Goal: Transaction & Acquisition: Purchase product/service

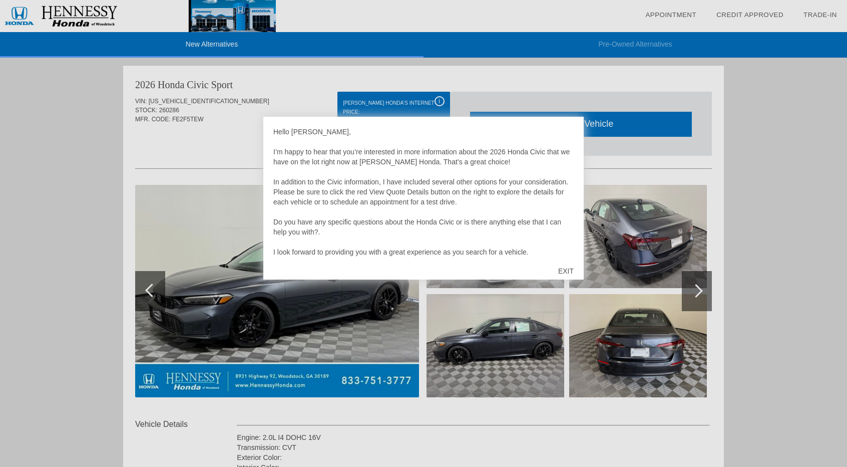
click at [566, 268] on div "EXIT" at bounding box center [566, 271] width 36 height 30
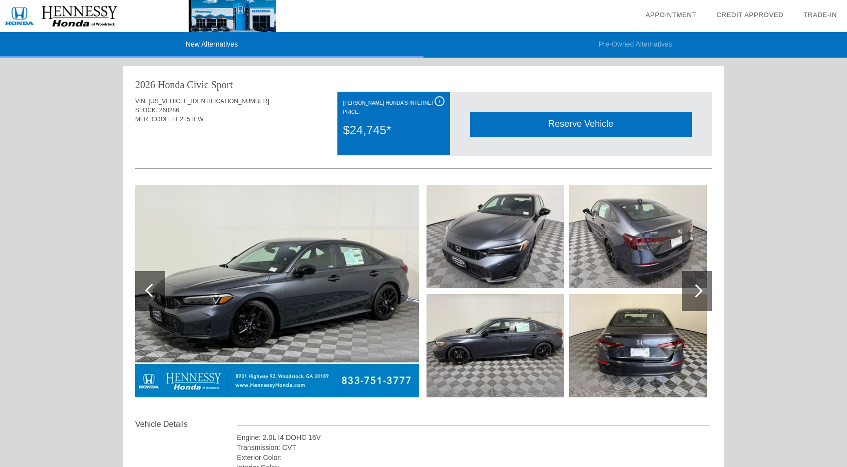
scroll to position [1, 0]
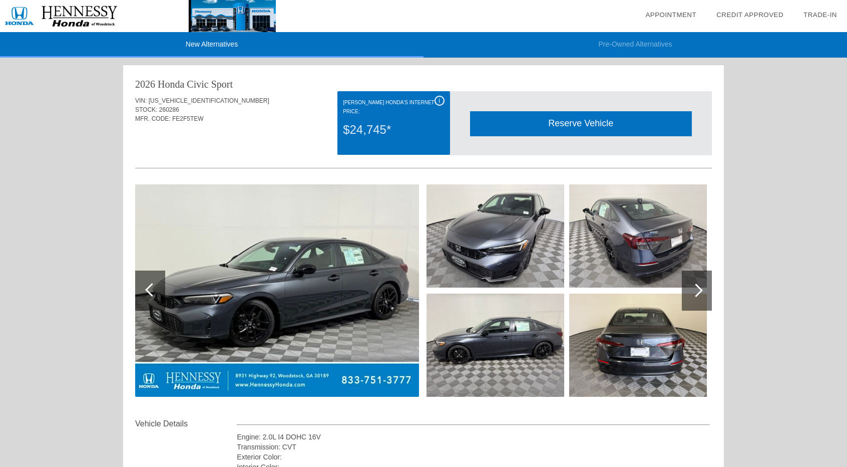
click at [373, 133] on div "$24,745*" at bounding box center [393, 130] width 101 height 26
click at [295, 141] on div "Quoted on [DATE] 5:51:30 PM" at bounding box center [423, 146] width 577 height 16
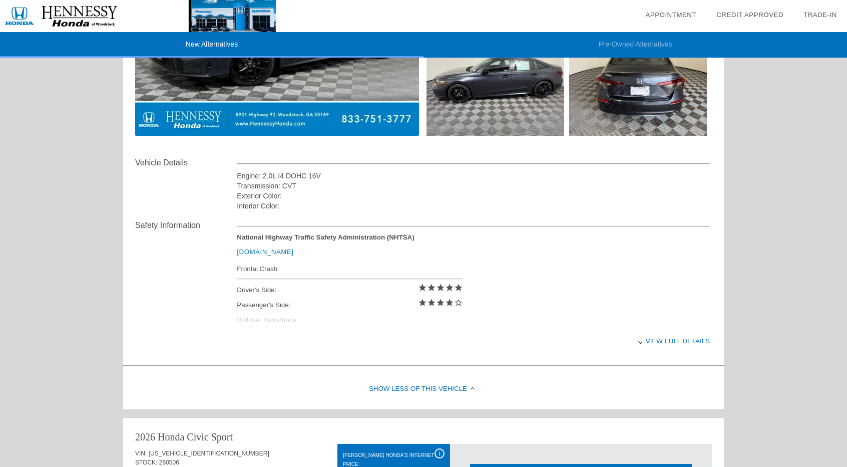
scroll to position [262, 0]
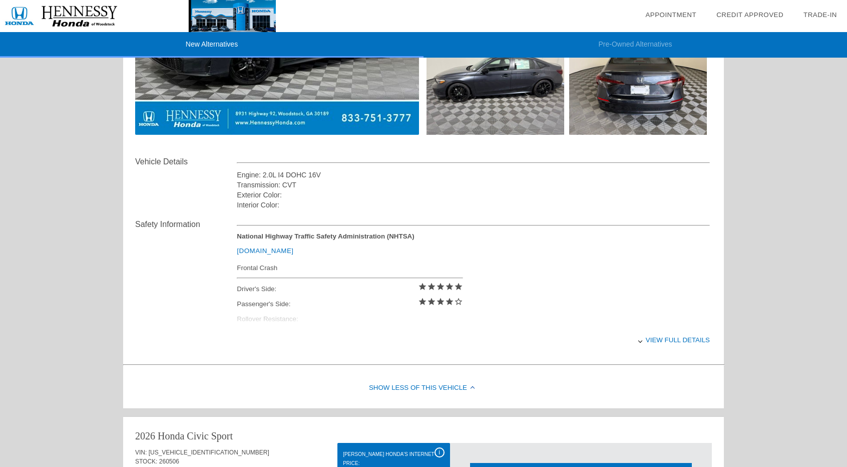
click at [654, 341] on div "View full details" at bounding box center [473, 340] width 473 height 25
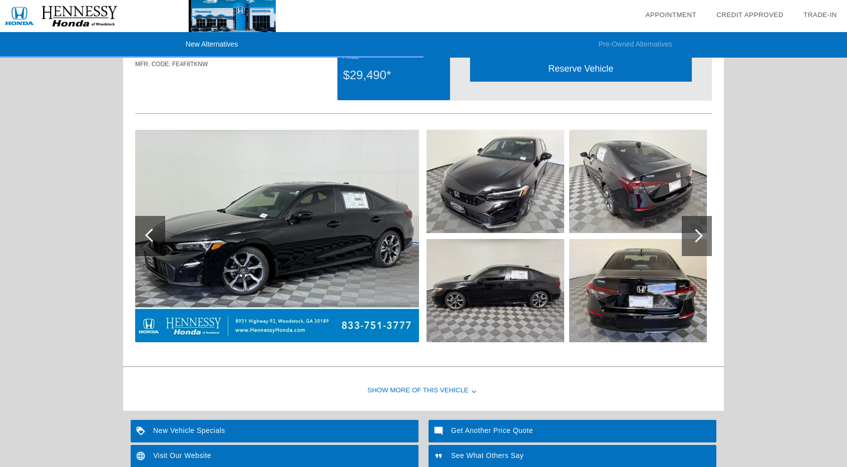
scroll to position [944, 0]
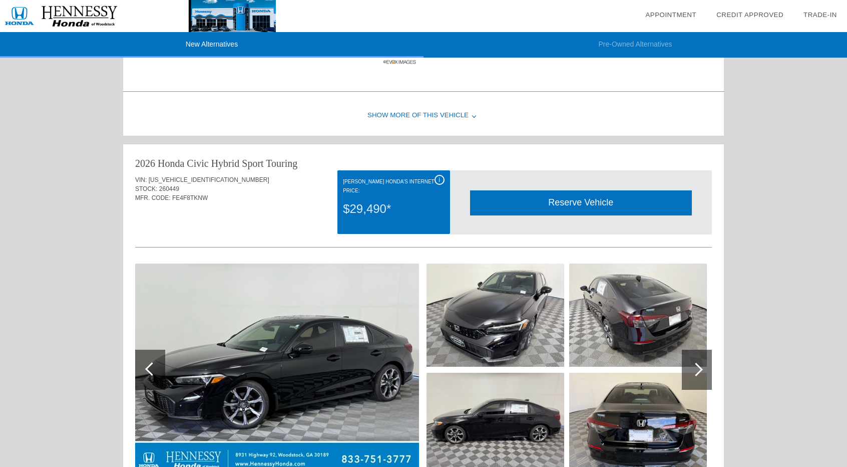
click at [441, 176] on div "i" at bounding box center [440, 180] width 10 height 10
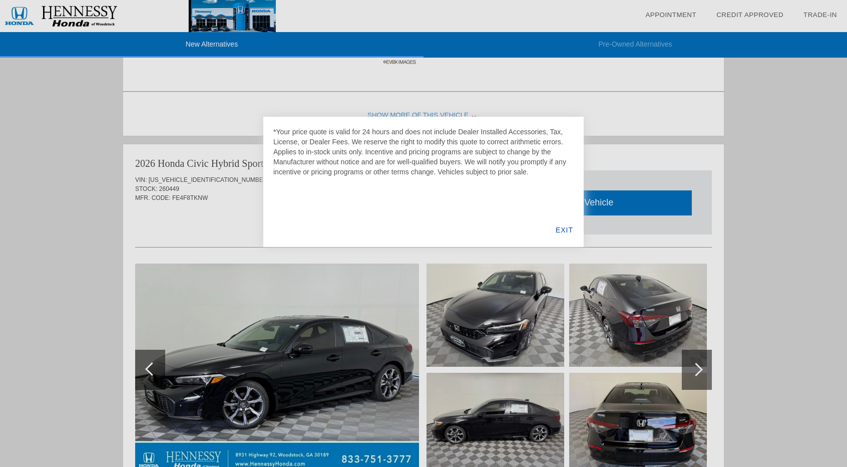
click at [564, 232] on div "EXIT" at bounding box center [564, 230] width 39 height 34
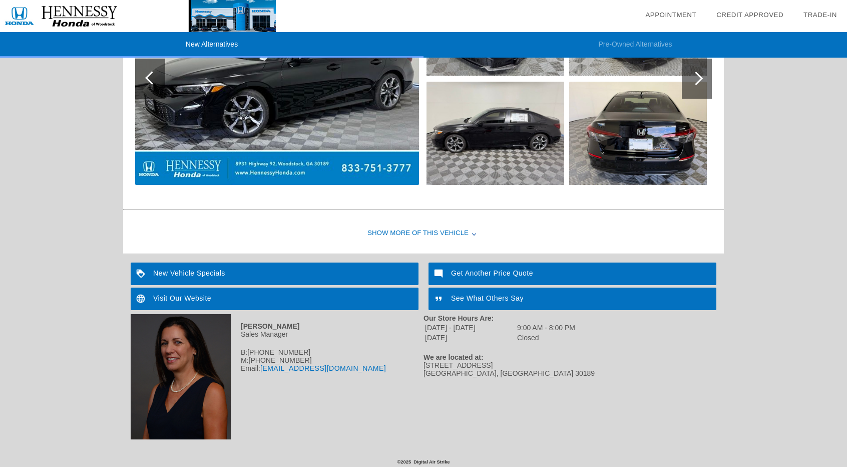
scroll to position [1235, 0]
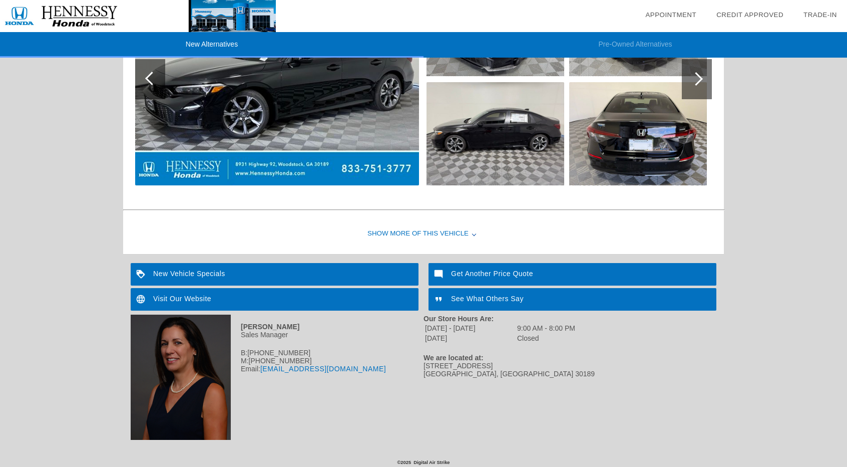
click at [463, 230] on div "Show More of this Vehicle" at bounding box center [423, 234] width 601 height 40
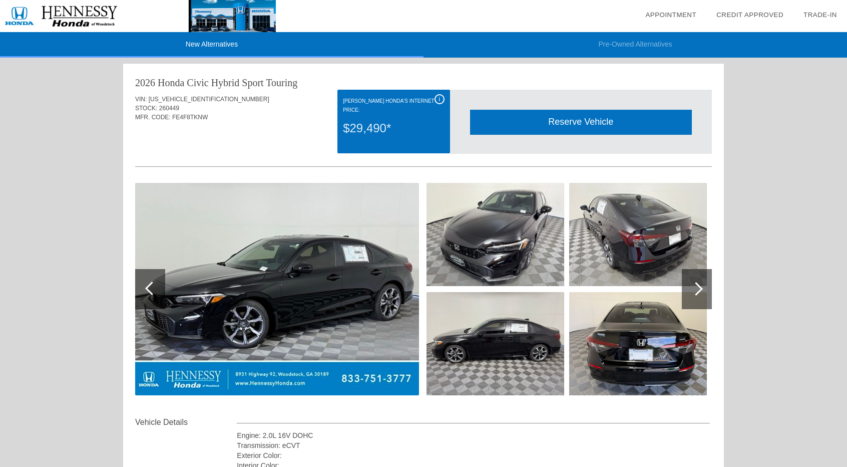
scroll to position [1025, 0]
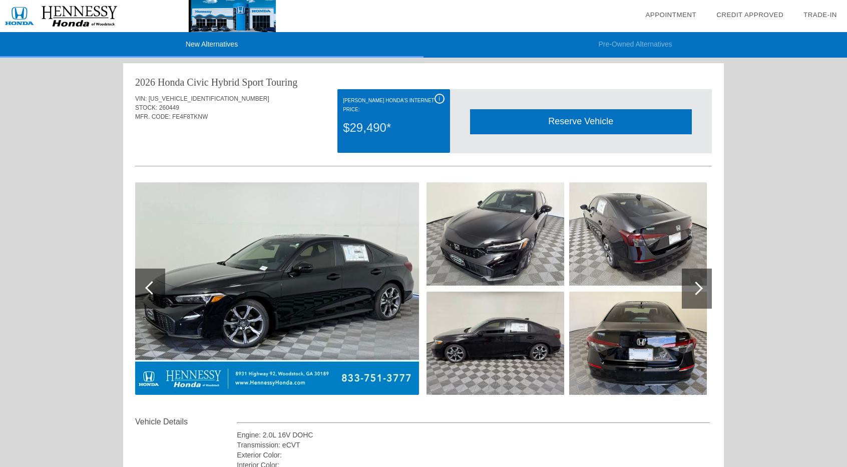
click at [254, 370] on img at bounding box center [277, 288] width 284 height 212
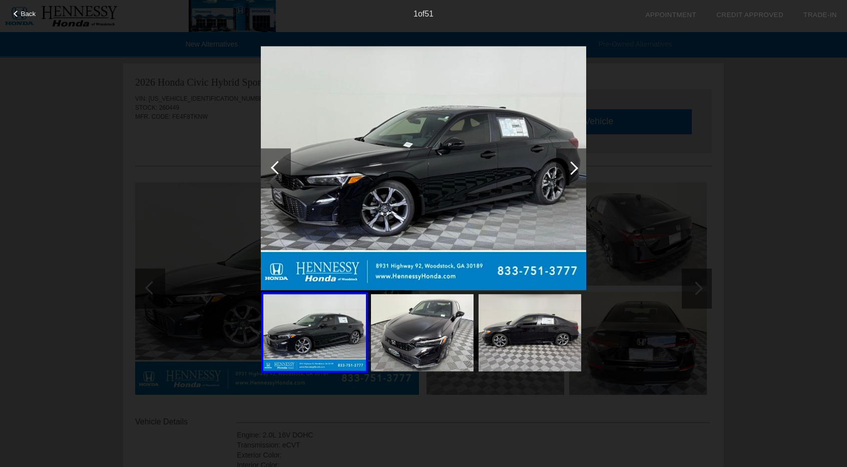
click at [431, 327] on img at bounding box center [422, 332] width 103 height 77
click at [184, 124] on div "Back 1 of 51" at bounding box center [423, 233] width 847 height 467
click at [567, 167] on div at bounding box center [572, 168] width 14 height 14
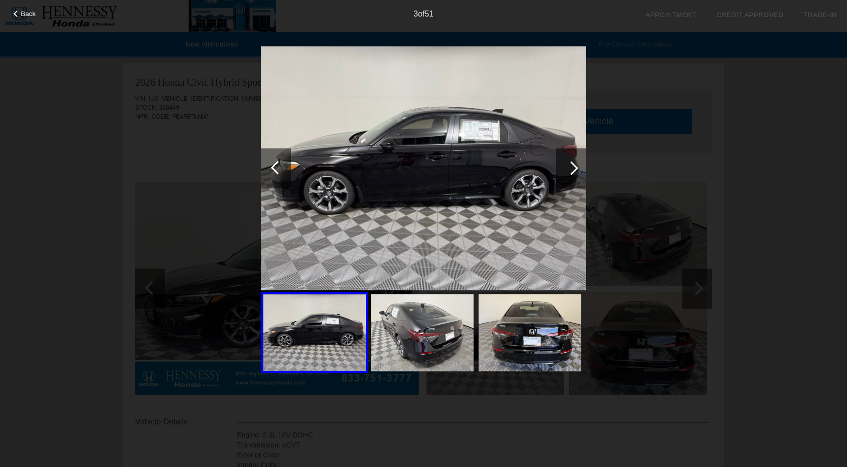
click at [567, 167] on div at bounding box center [572, 168] width 14 height 14
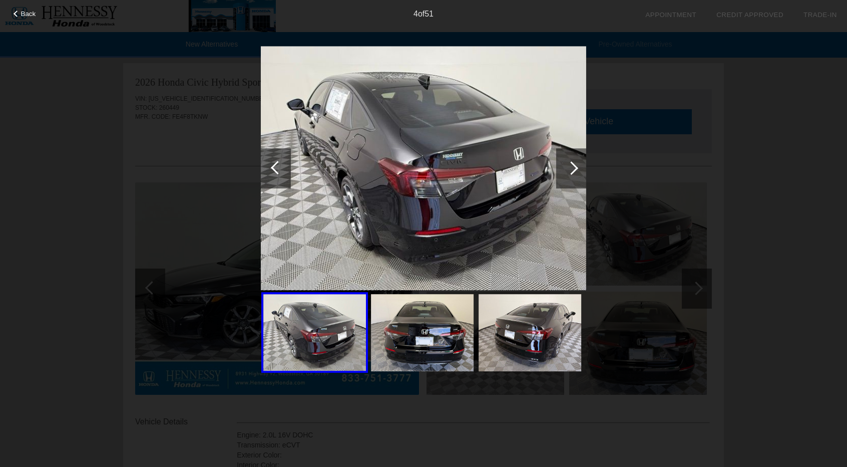
click at [567, 167] on div at bounding box center [572, 168] width 14 height 14
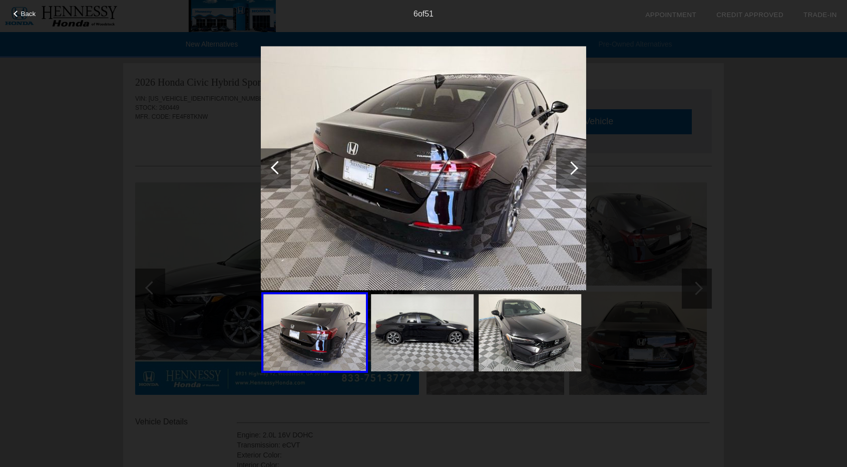
click at [567, 167] on div at bounding box center [572, 168] width 14 height 14
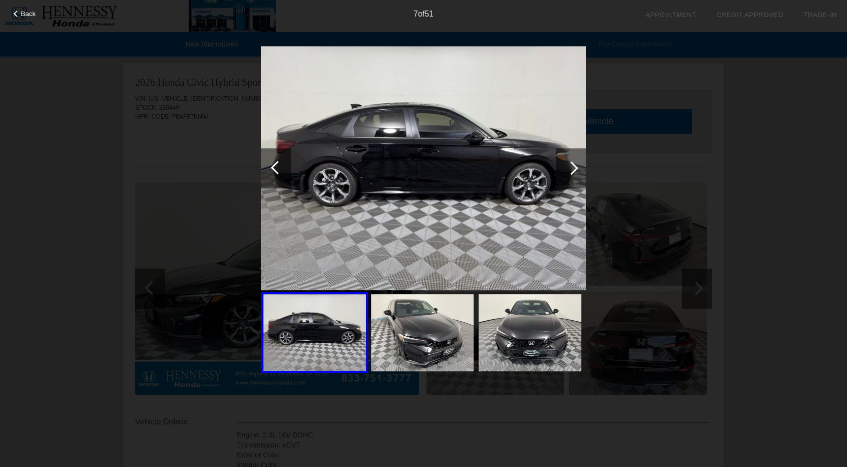
click at [567, 167] on div at bounding box center [572, 168] width 14 height 14
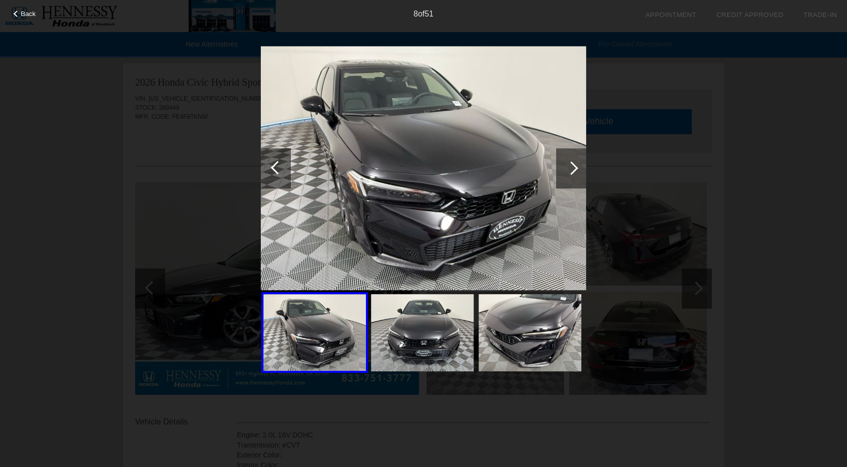
click at [567, 167] on div at bounding box center [572, 168] width 14 height 14
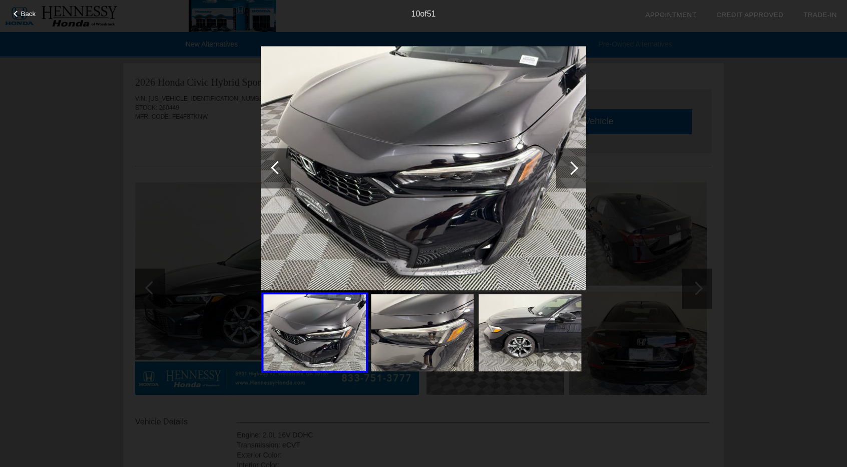
click at [567, 167] on div at bounding box center [572, 168] width 14 height 14
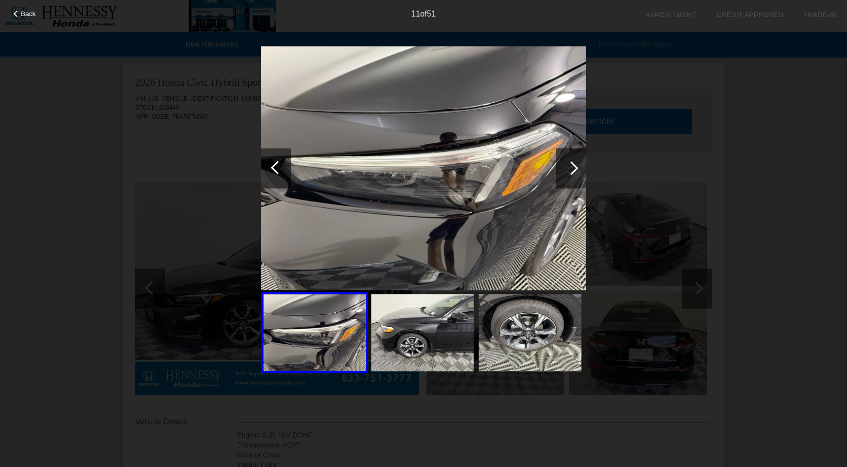
click at [567, 167] on div at bounding box center [572, 168] width 14 height 14
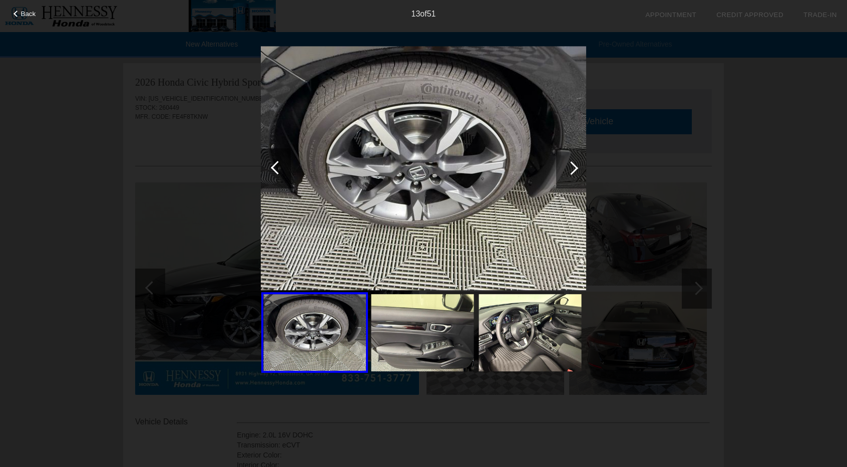
click at [567, 167] on div at bounding box center [572, 168] width 14 height 14
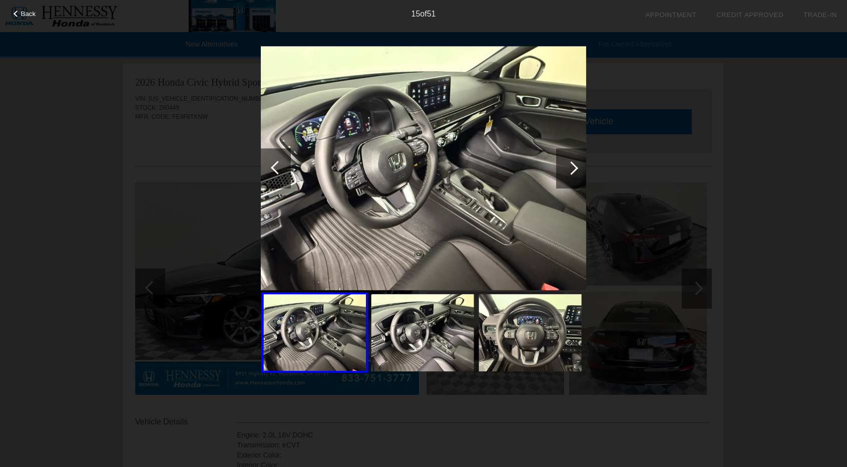
click at [567, 167] on div at bounding box center [572, 168] width 14 height 14
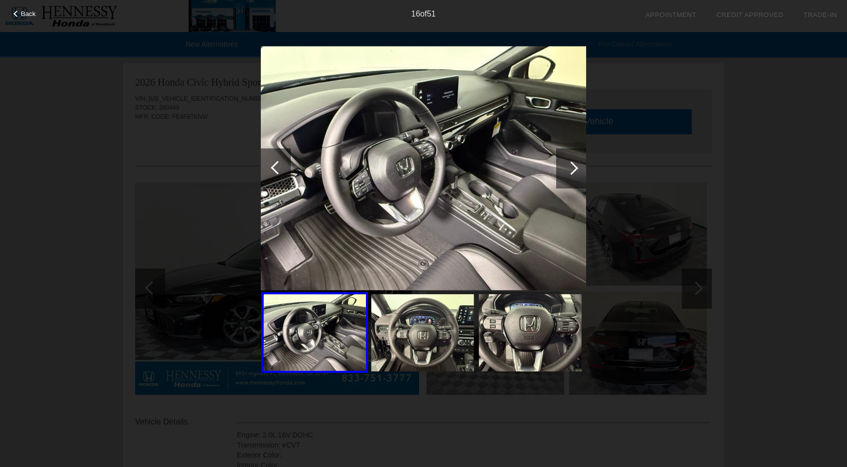
click at [567, 167] on div at bounding box center [572, 168] width 14 height 14
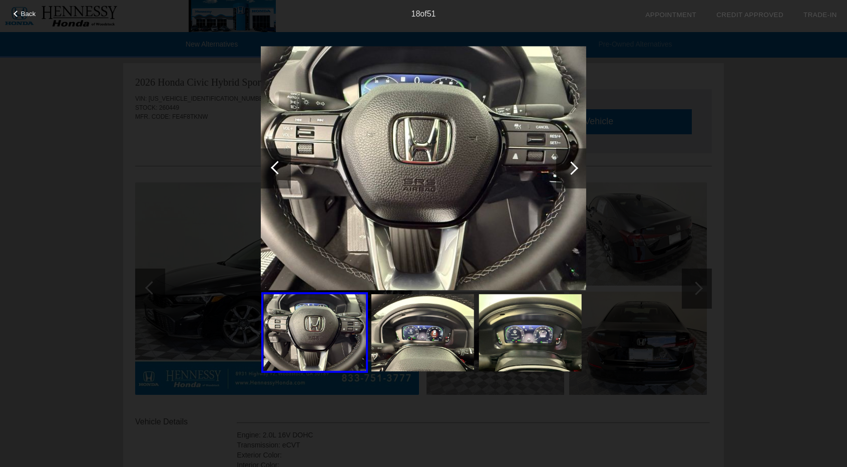
click at [567, 167] on div at bounding box center [572, 168] width 14 height 14
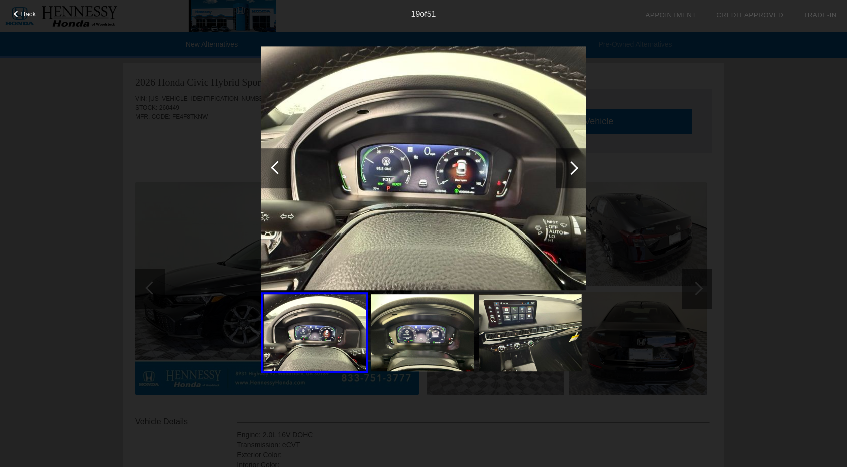
click at [567, 167] on div at bounding box center [572, 168] width 14 height 14
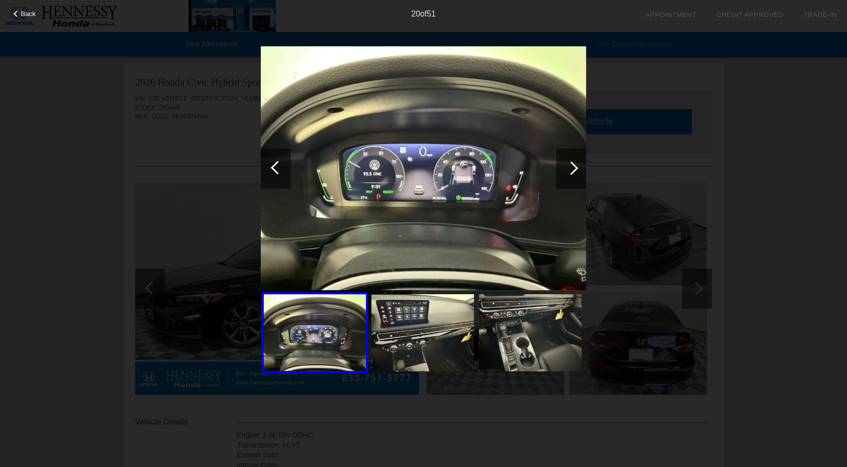
click at [567, 167] on div at bounding box center [572, 168] width 14 height 14
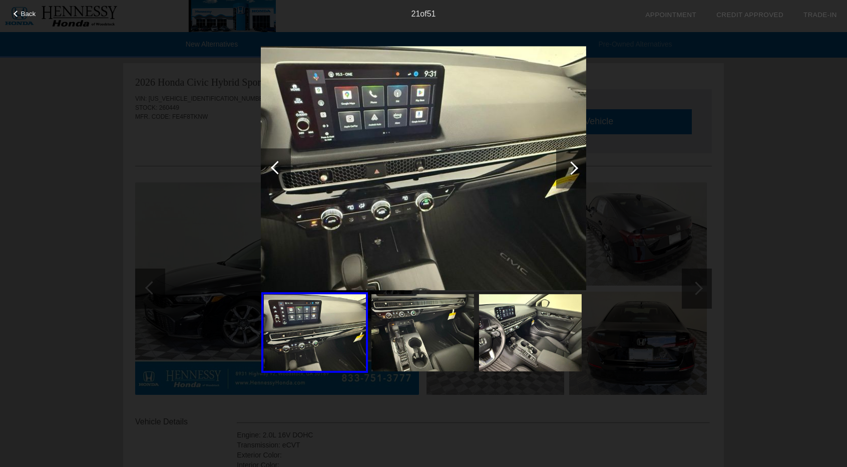
click at [567, 167] on div at bounding box center [572, 168] width 14 height 14
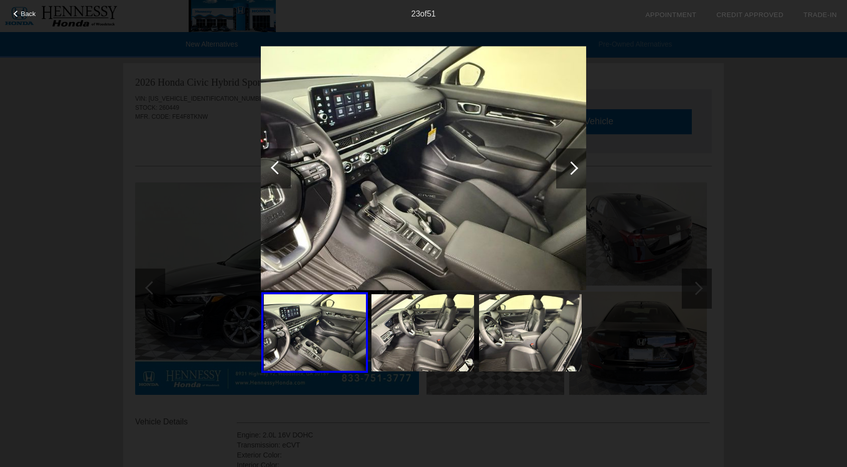
click at [567, 167] on div at bounding box center [572, 168] width 14 height 14
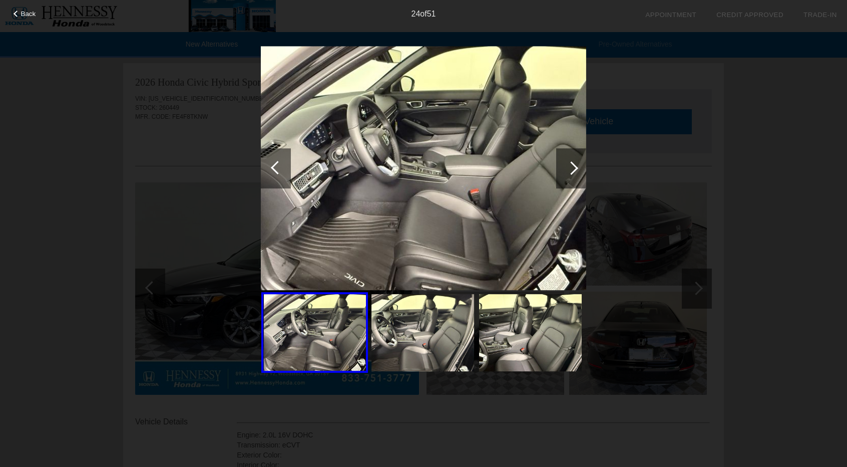
click at [567, 167] on div at bounding box center [572, 168] width 14 height 14
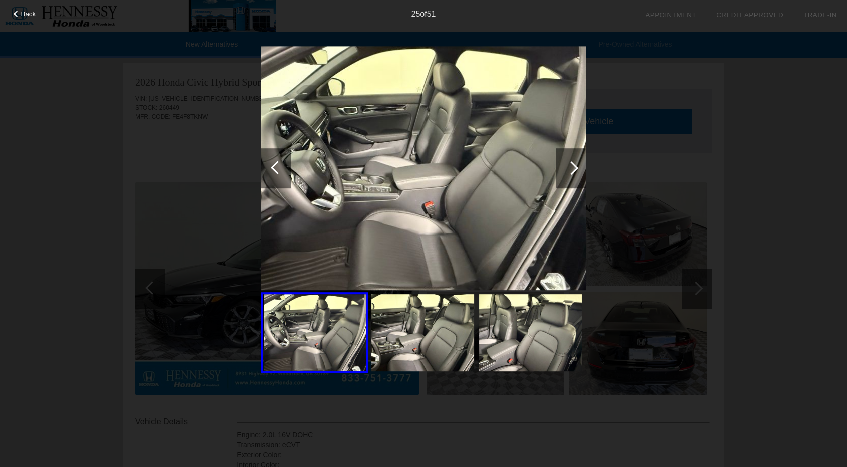
click at [567, 167] on div at bounding box center [572, 168] width 14 height 14
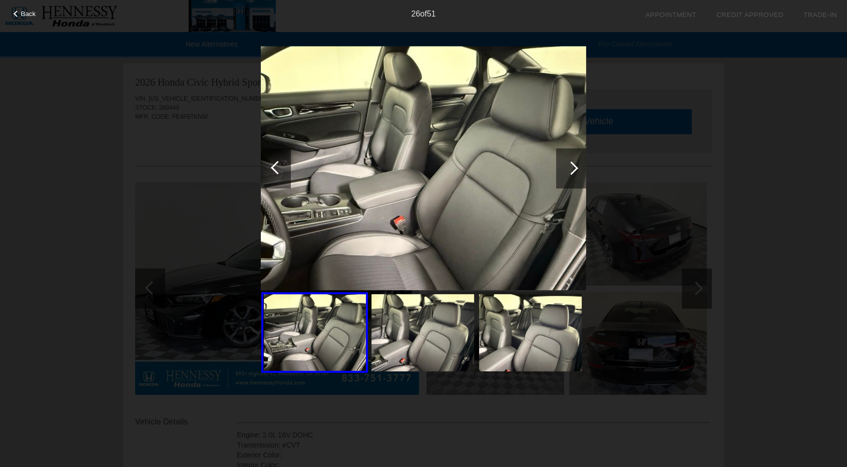
click at [709, 152] on div "Back 26 of 51" at bounding box center [423, 233] width 847 height 467
click at [799, 109] on div "Back 26 of 51" at bounding box center [423, 233] width 847 height 467
click at [27, 17] on span "Back" at bounding box center [28, 14] width 15 height 8
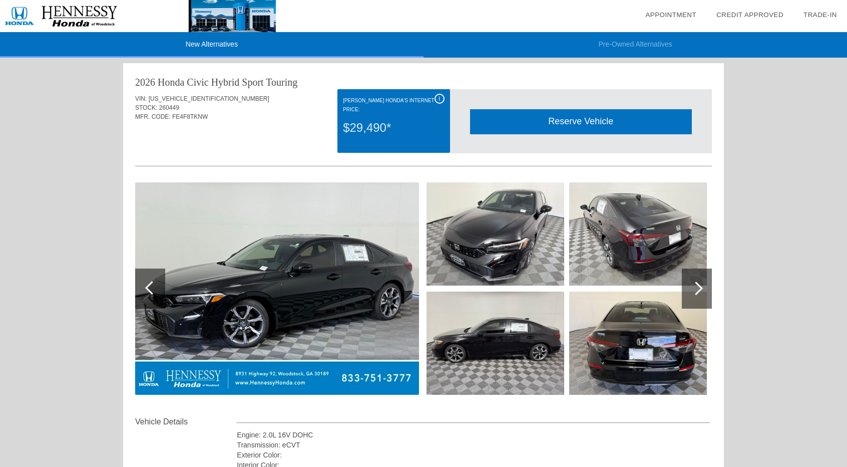
click at [642, 41] on li "Pre-Owned Alternatives" at bounding box center [636, 45] width 424 height 26
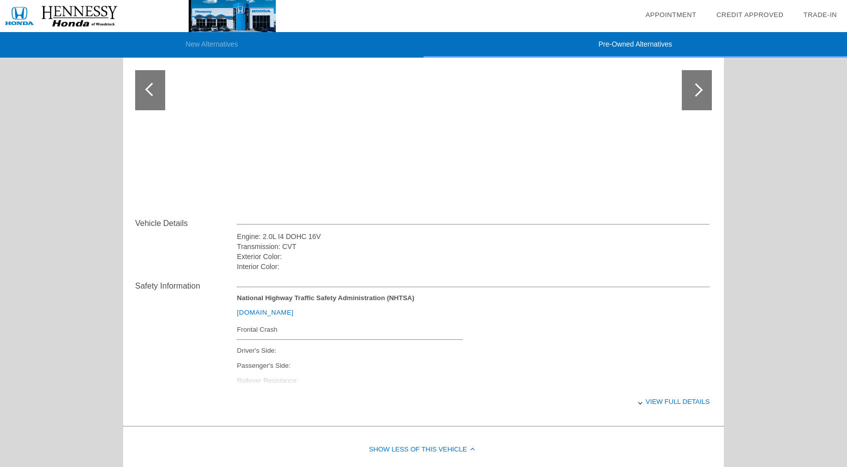
scroll to position [0, 0]
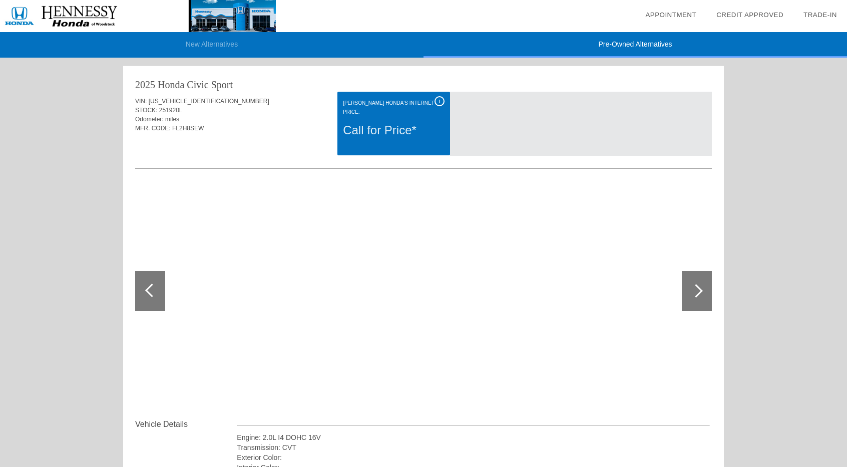
click at [644, 38] on li "Pre-Owned Alternatives" at bounding box center [636, 45] width 424 height 26
click at [233, 48] on li "New Alternatives" at bounding box center [212, 45] width 424 height 26
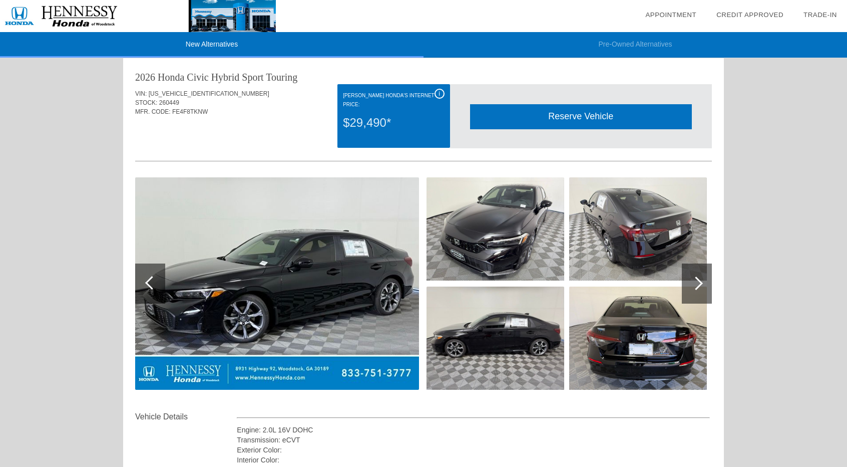
scroll to position [1044, 0]
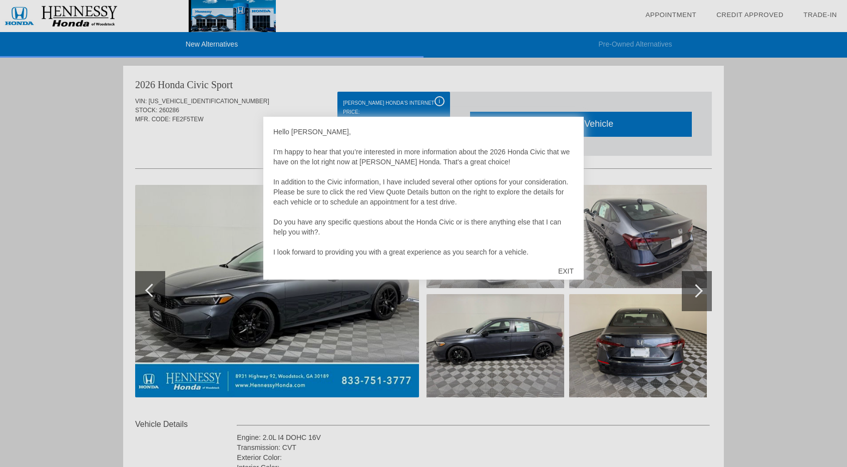
scroll to position [1023, 0]
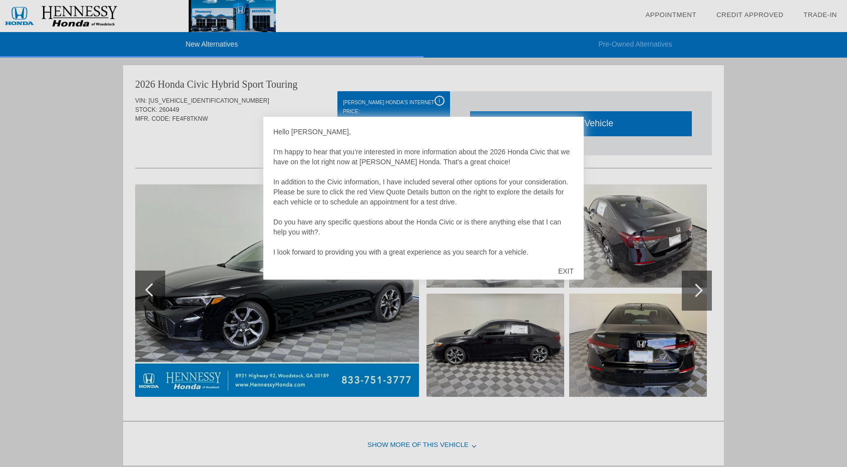
click at [563, 271] on div "EXIT" at bounding box center [566, 271] width 36 height 30
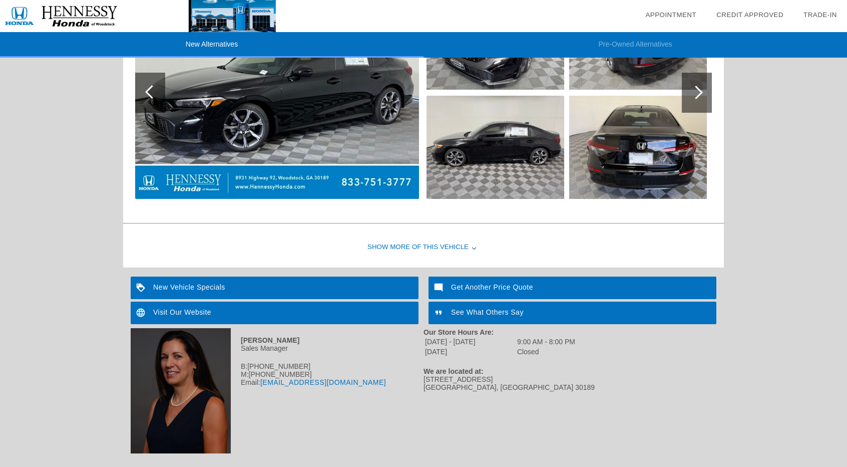
scroll to position [1221, 0]
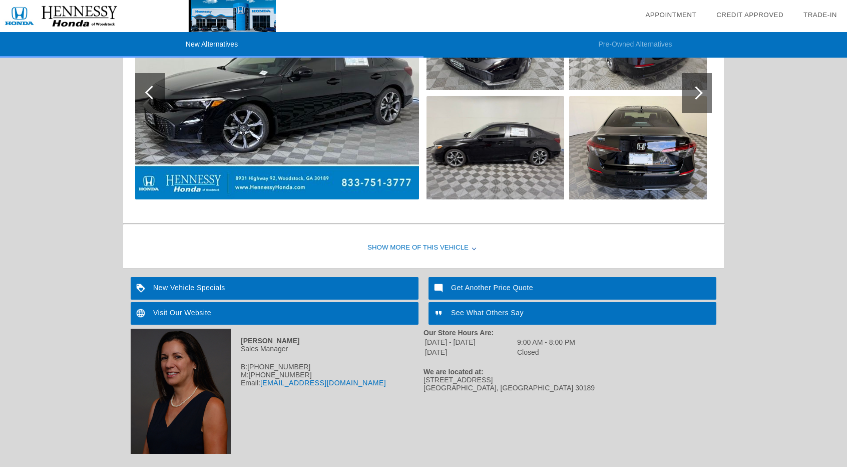
click at [404, 241] on div "Show More of this Vehicle" at bounding box center [423, 248] width 601 height 40
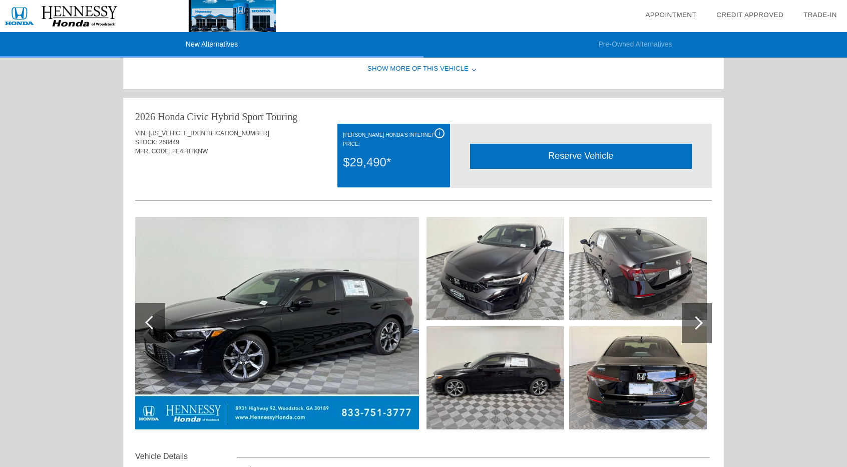
scroll to position [1031, 0]
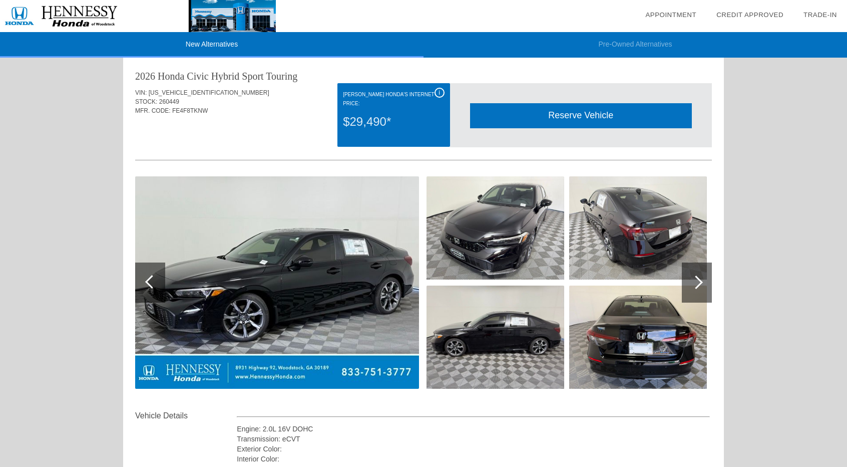
click at [686, 279] on div at bounding box center [697, 282] width 30 height 40
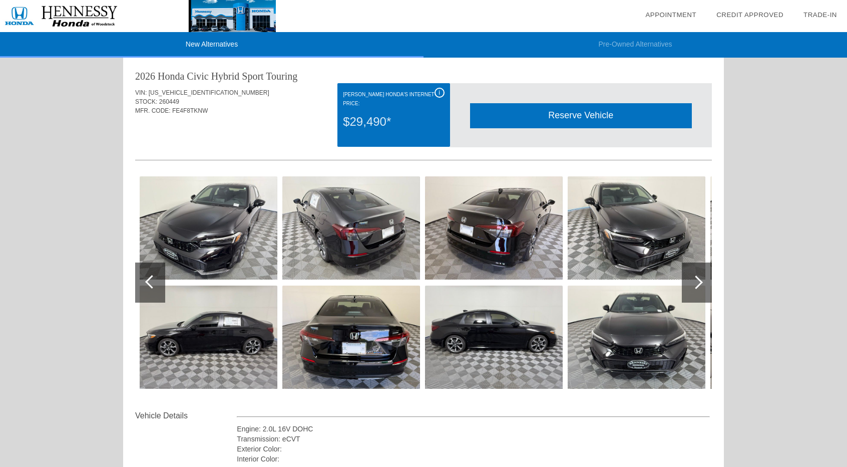
click at [692, 278] on div at bounding box center [697, 282] width 14 height 14
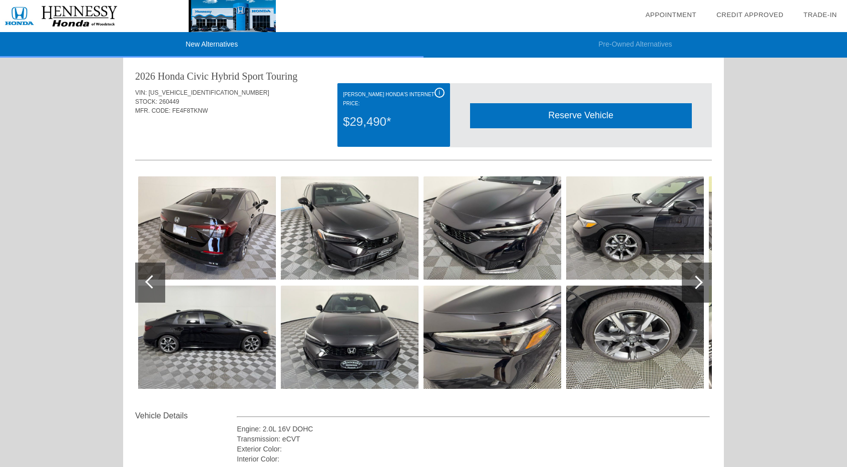
click at [692, 278] on div at bounding box center [697, 282] width 14 height 14
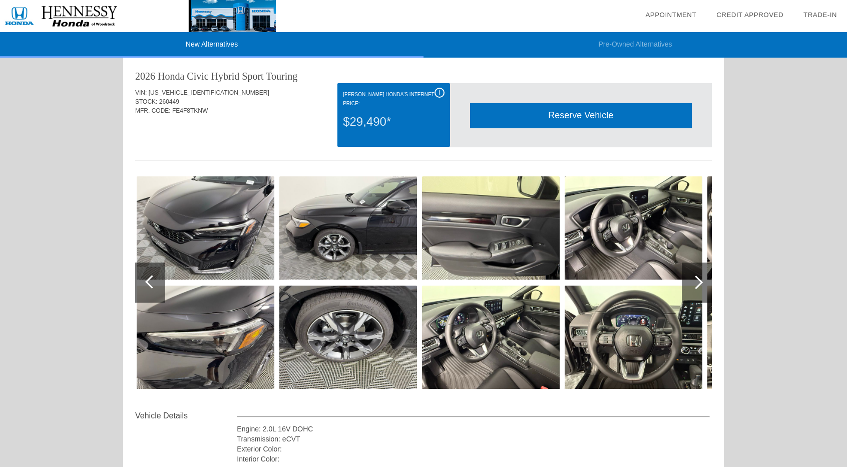
click at [692, 278] on div at bounding box center [697, 282] width 14 height 14
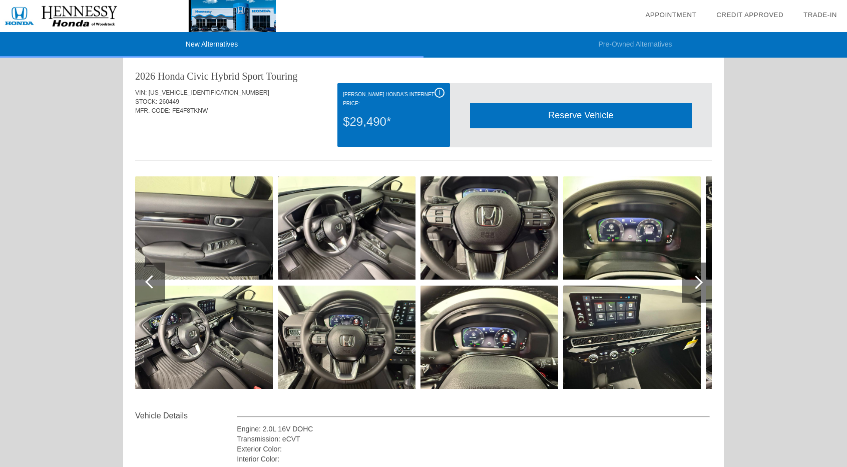
click at [692, 278] on div at bounding box center [697, 282] width 14 height 14
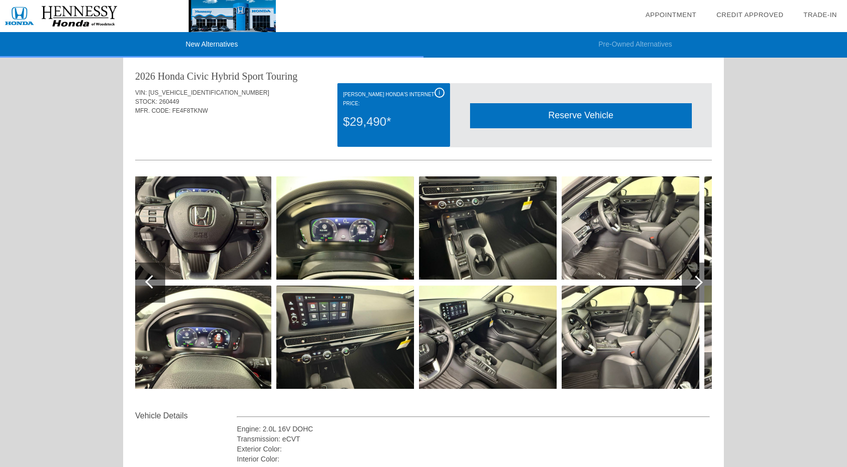
click at [692, 278] on div at bounding box center [697, 282] width 14 height 14
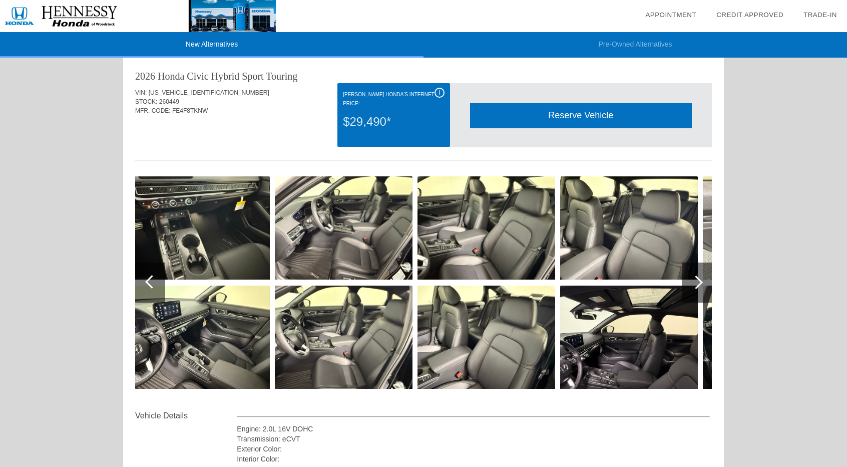
click at [692, 278] on div at bounding box center [697, 282] width 14 height 14
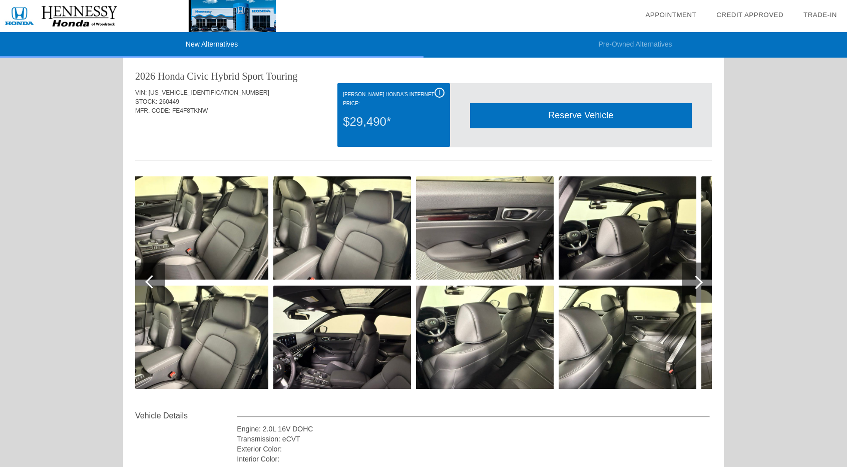
click at [692, 278] on div at bounding box center [697, 282] width 14 height 14
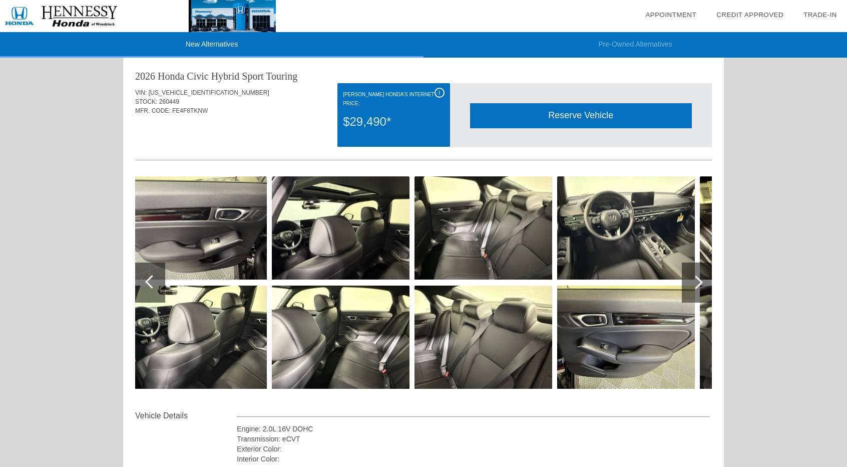
click at [692, 278] on div at bounding box center [697, 282] width 14 height 14
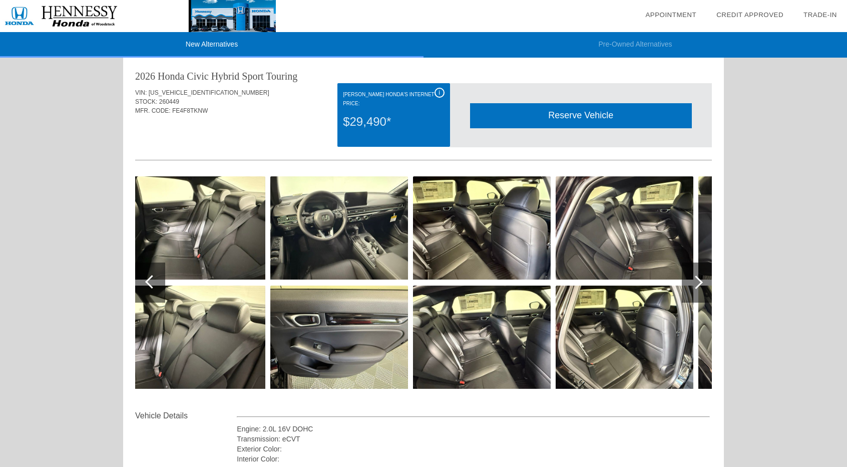
click at [692, 278] on div at bounding box center [697, 282] width 14 height 14
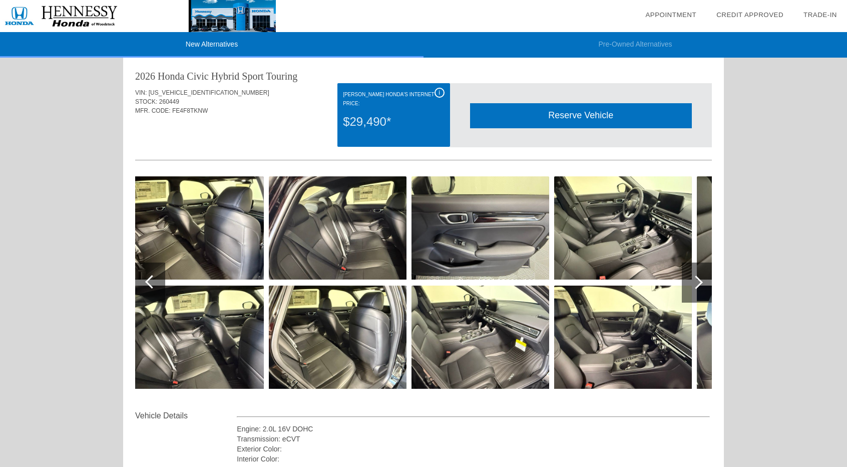
click at [692, 278] on div at bounding box center [697, 282] width 14 height 14
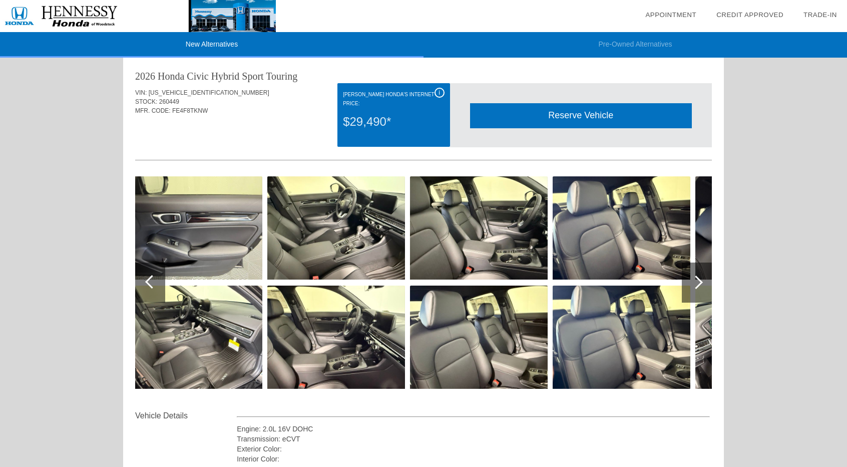
click at [692, 278] on div at bounding box center [697, 282] width 14 height 14
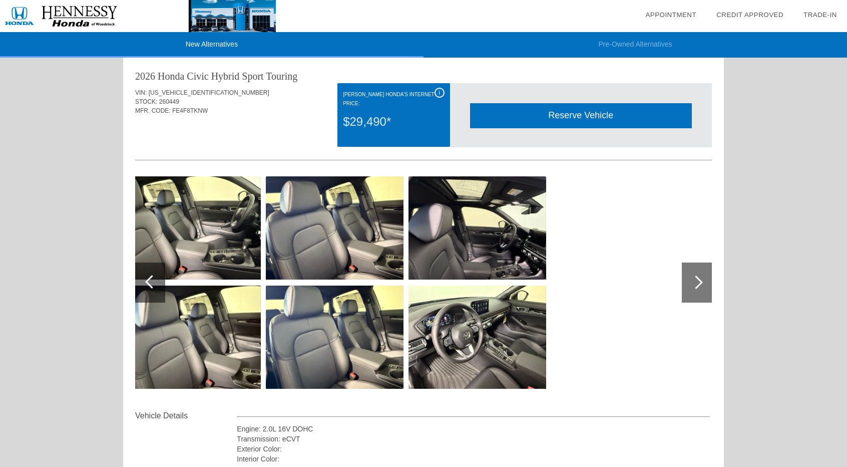
click at [692, 278] on div at bounding box center [697, 282] width 14 height 14
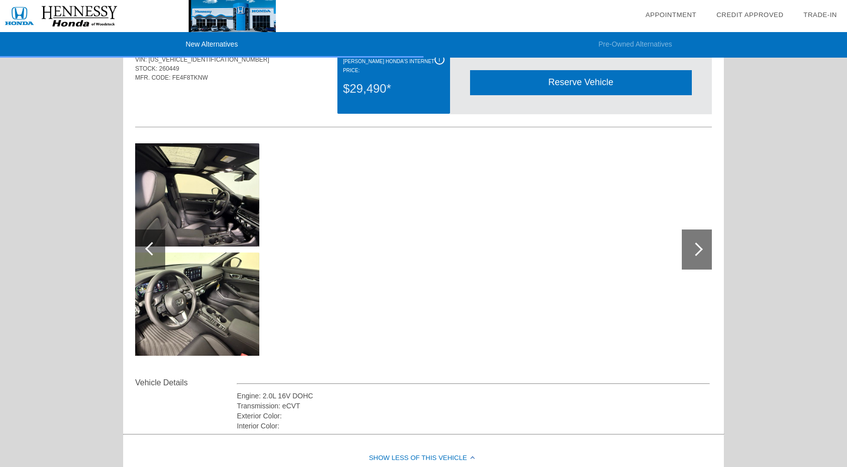
scroll to position [1064, 0]
click at [150, 246] on div at bounding box center [152, 249] width 14 height 14
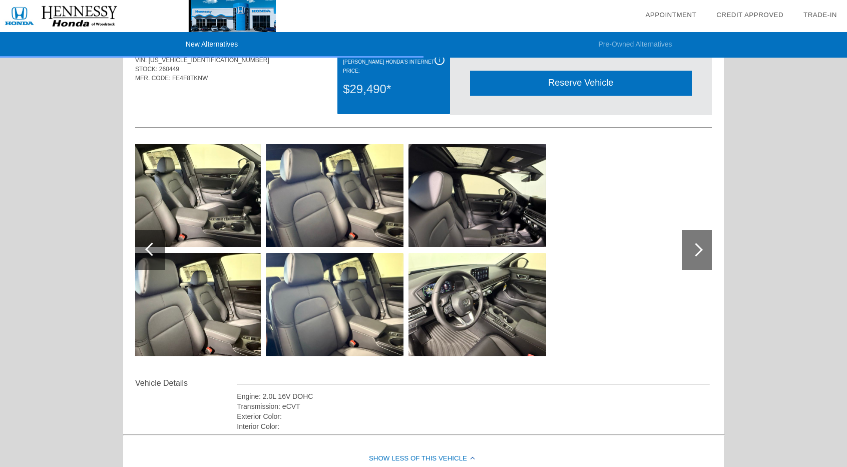
click at [151, 246] on div at bounding box center [152, 249] width 14 height 14
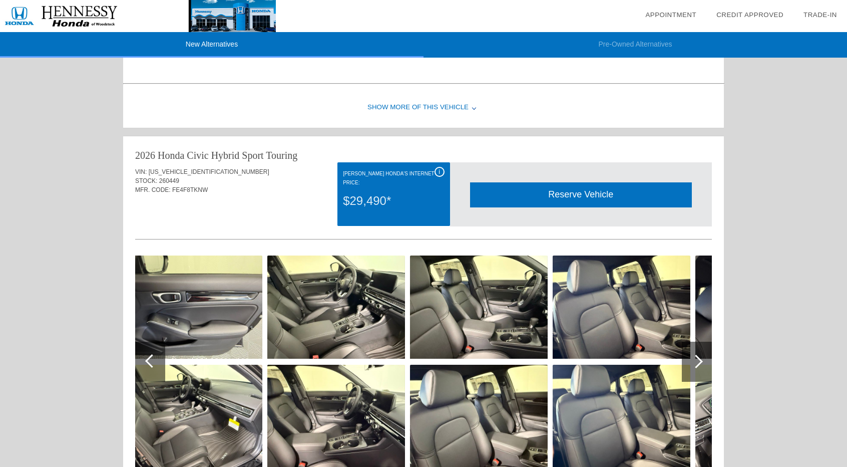
scroll to position [953, 0]
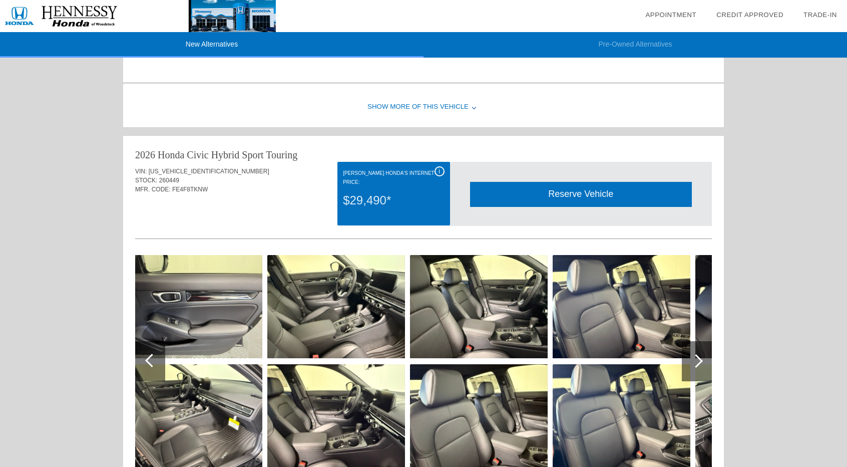
click at [437, 167] on div "i" at bounding box center [440, 171] width 10 height 10
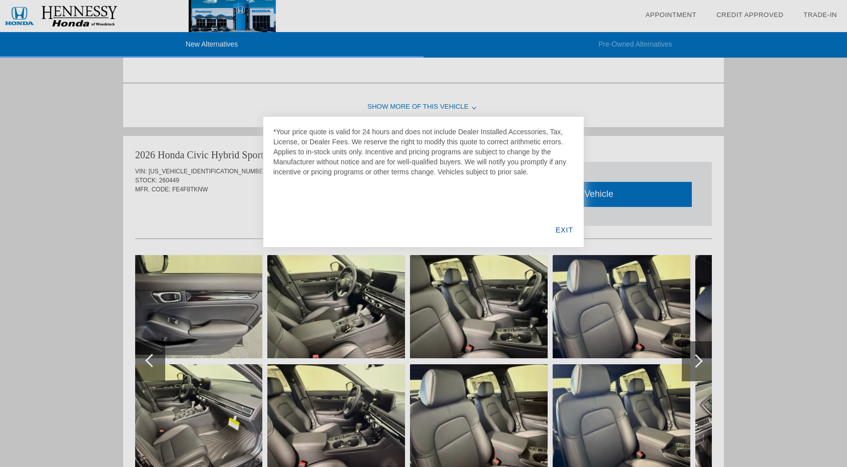
click at [631, 95] on div at bounding box center [423, 233] width 847 height 467
click at [565, 229] on div "EXIT" at bounding box center [564, 230] width 39 height 34
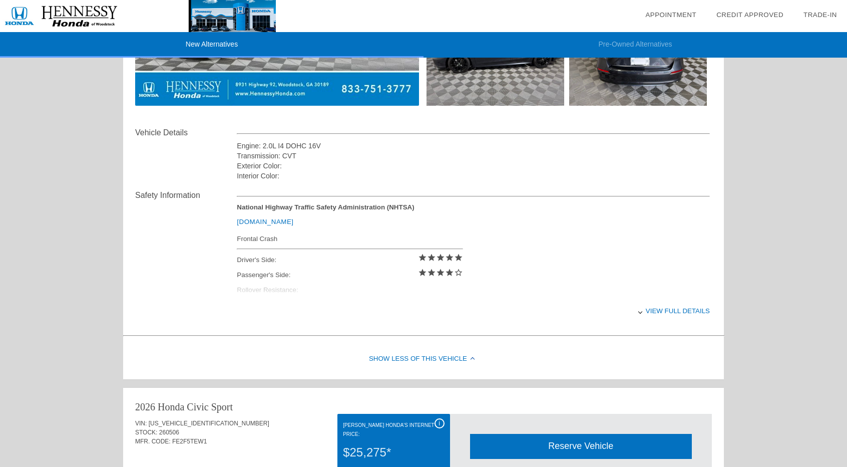
scroll to position [0, 0]
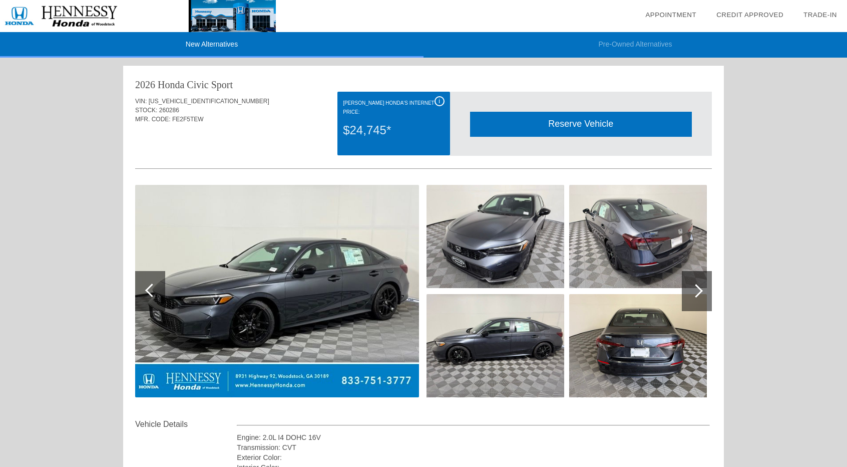
click at [439, 100] on div "i" at bounding box center [440, 101] width 10 height 10
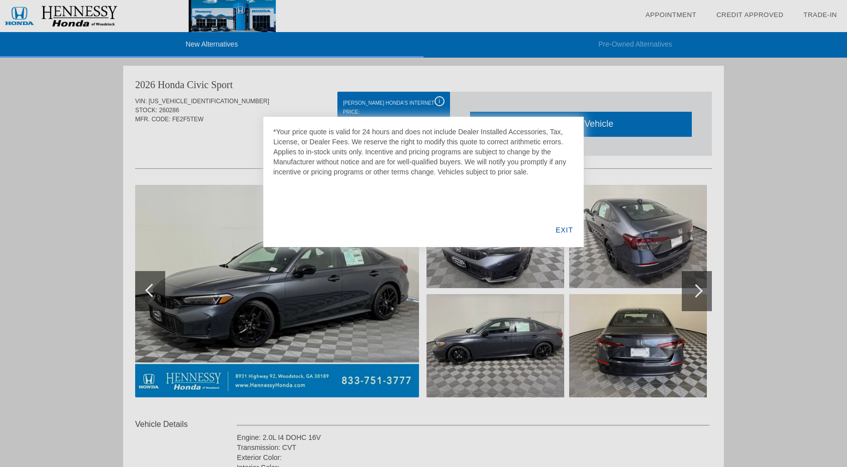
click at [569, 228] on div "EXIT" at bounding box center [564, 230] width 39 height 34
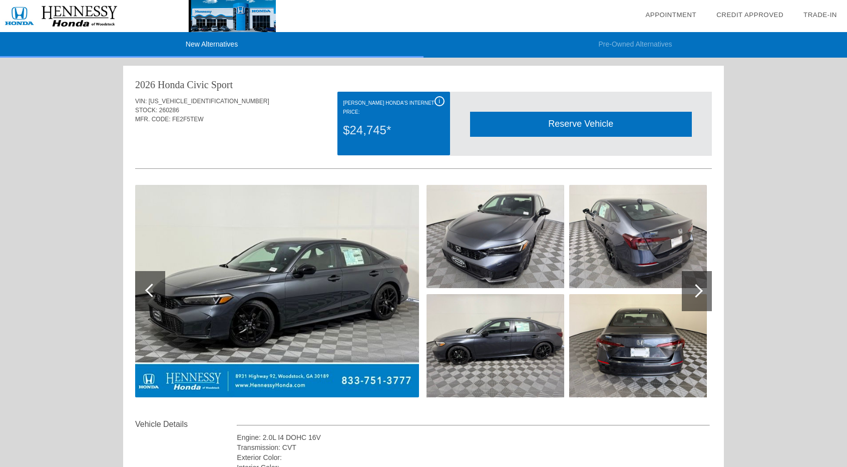
click at [549, 120] on div "Reserve Vehicle" at bounding box center [581, 124] width 222 height 25
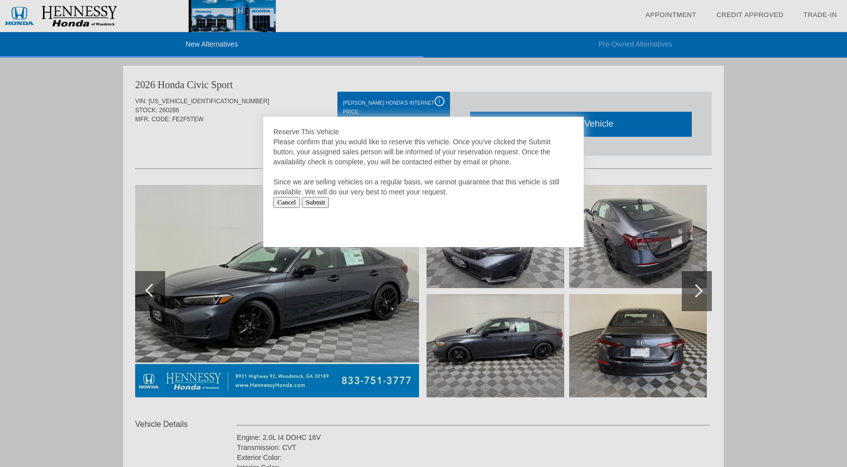
click at [285, 202] on input "Cancel" at bounding box center [286, 202] width 27 height 11
